Goal: Information Seeking & Learning: Understand process/instructions

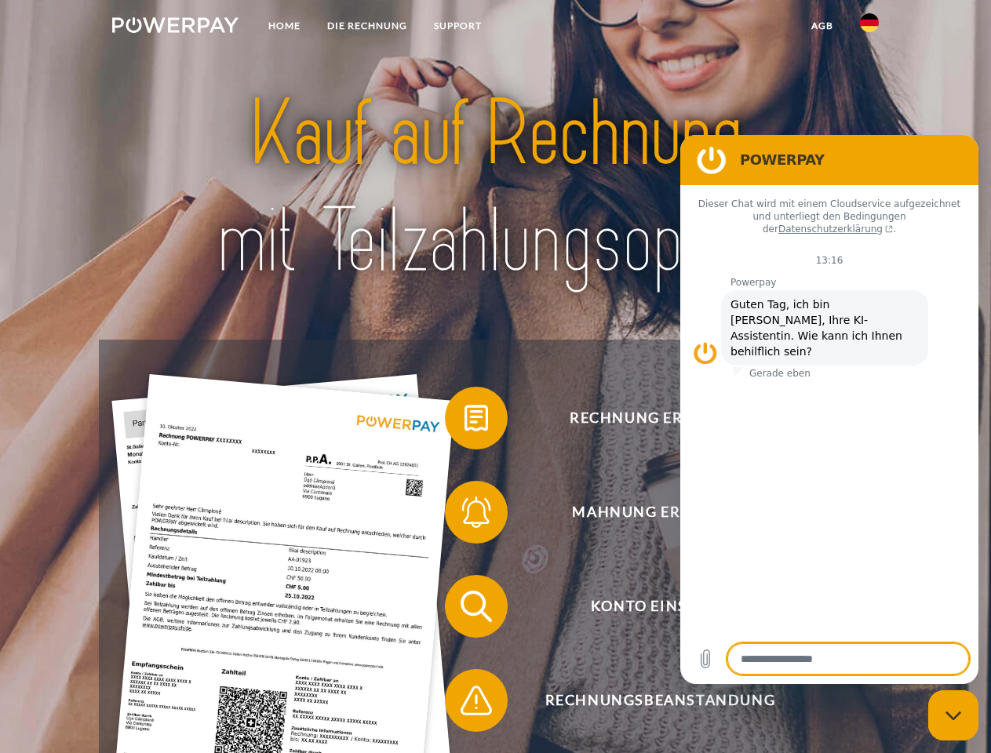
click at [175, 27] on img at bounding box center [175, 25] width 126 height 16
click at [870, 27] on img at bounding box center [869, 22] width 19 height 19
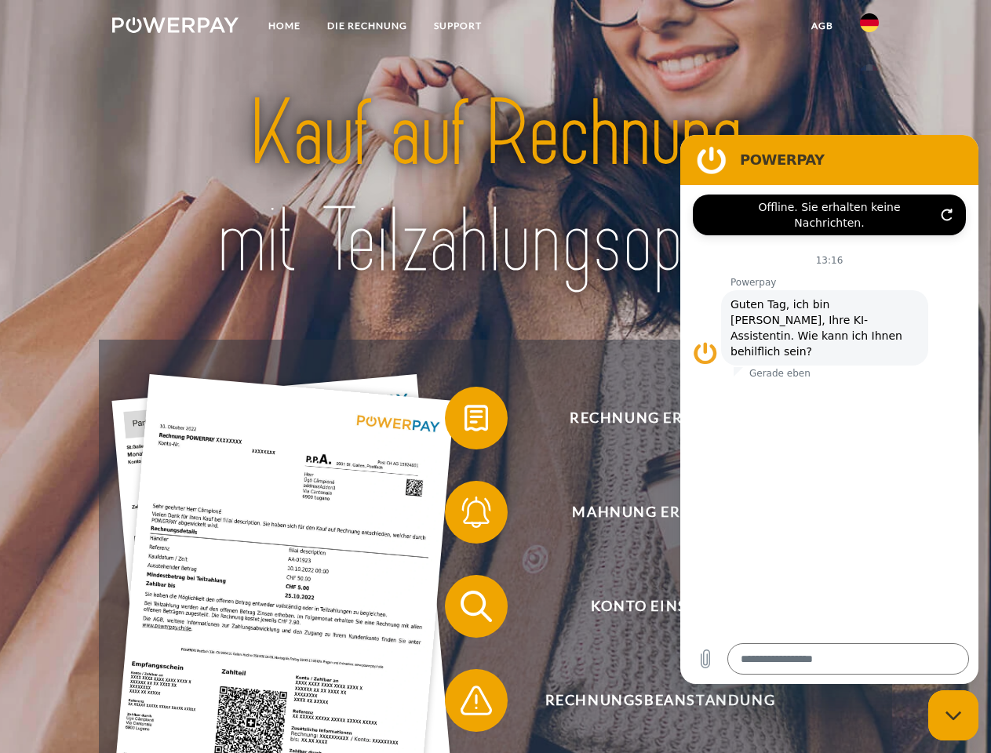
click at [822, 26] on link "agb" at bounding box center [822, 26] width 49 height 28
click at [465, 421] on span at bounding box center [453, 418] width 78 height 78
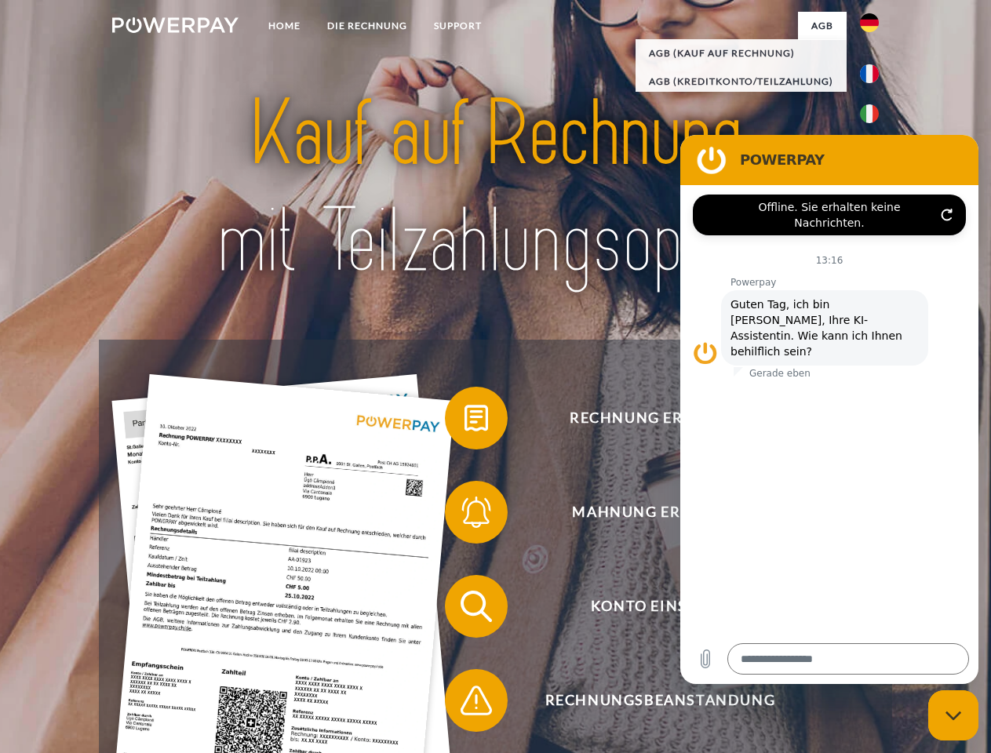
click at [465, 516] on span at bounding box center [453, 512] width 78 height 78
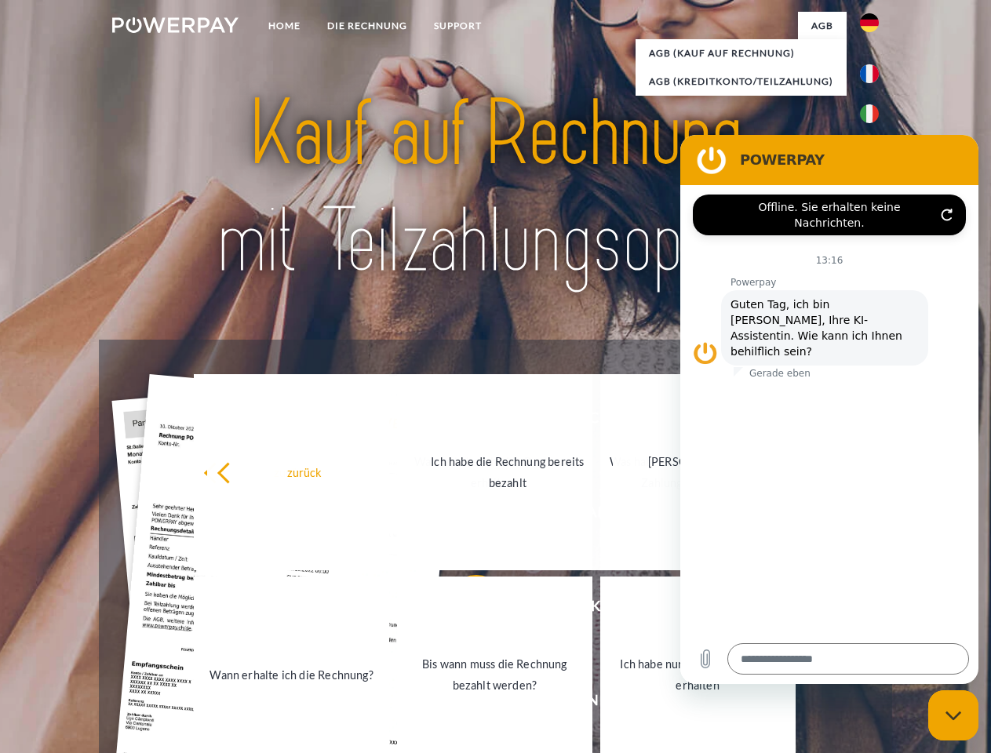
click at [465, 610] on link "Bis wann muss die Rechnung bezahlt werden?" at bounding box center [494, 675] width 195 height 196
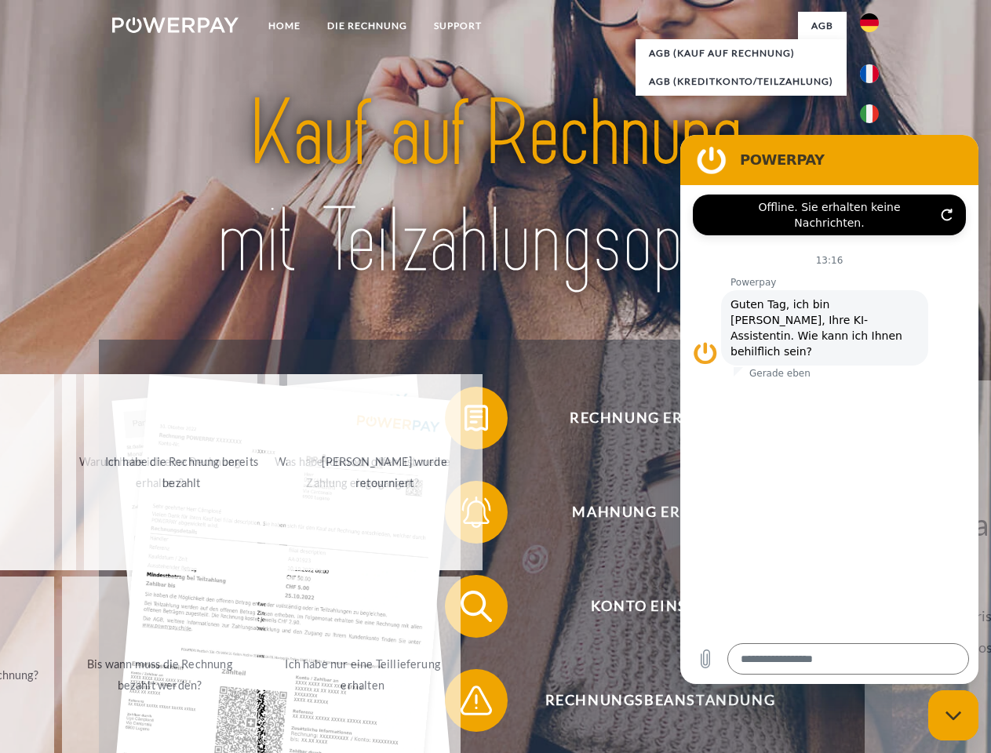
click at [465, 704] on span at bounding box center [453, 701] width 78 height 78
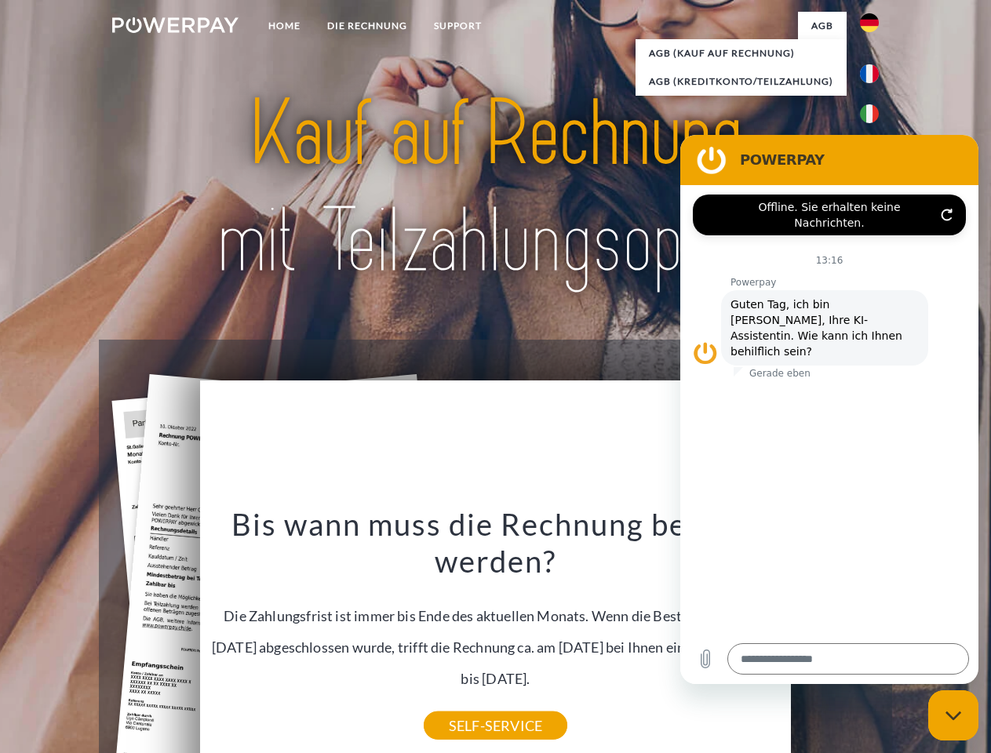
click at [953, 716] on icon "Messaging-Fenster schließen" at bounding box center [954, 716] width 16 height 10
type textarea "*"
